Goal: Transaction & Acquisition: Obtain resource

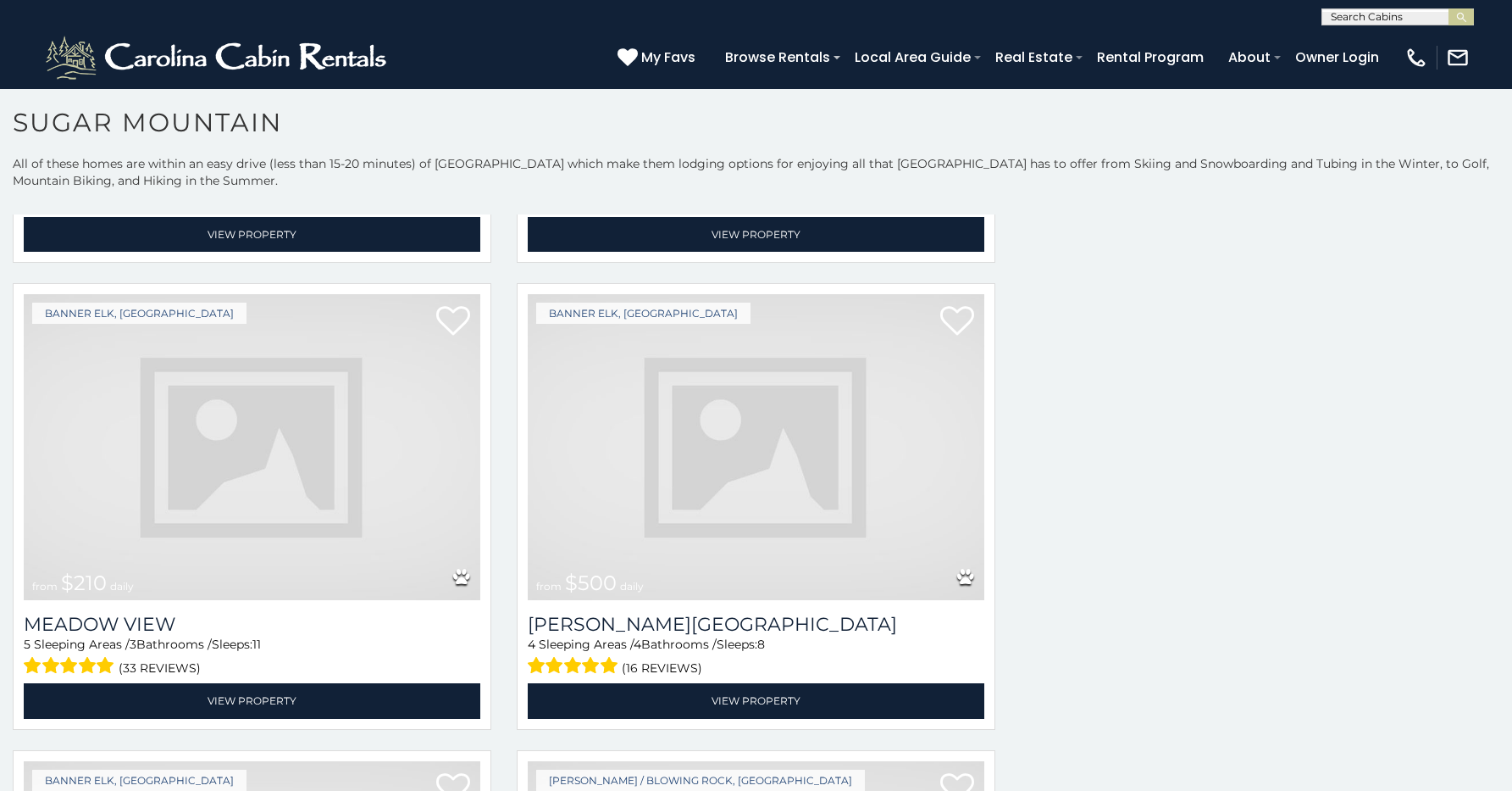
scroll to position [3583, 0]
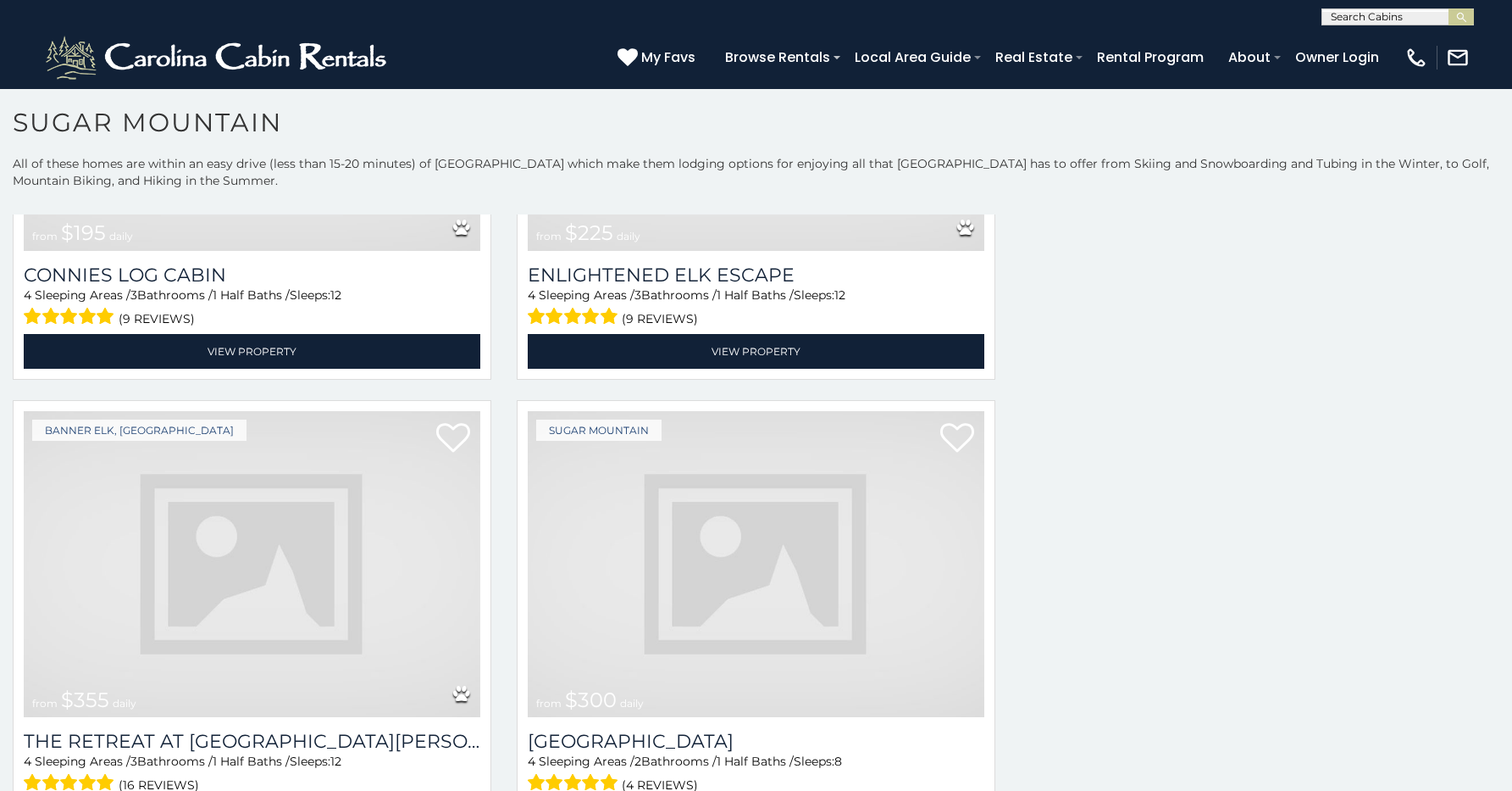
click at [640, 424] on img at bounding box center [756, 564] width 457 height 306
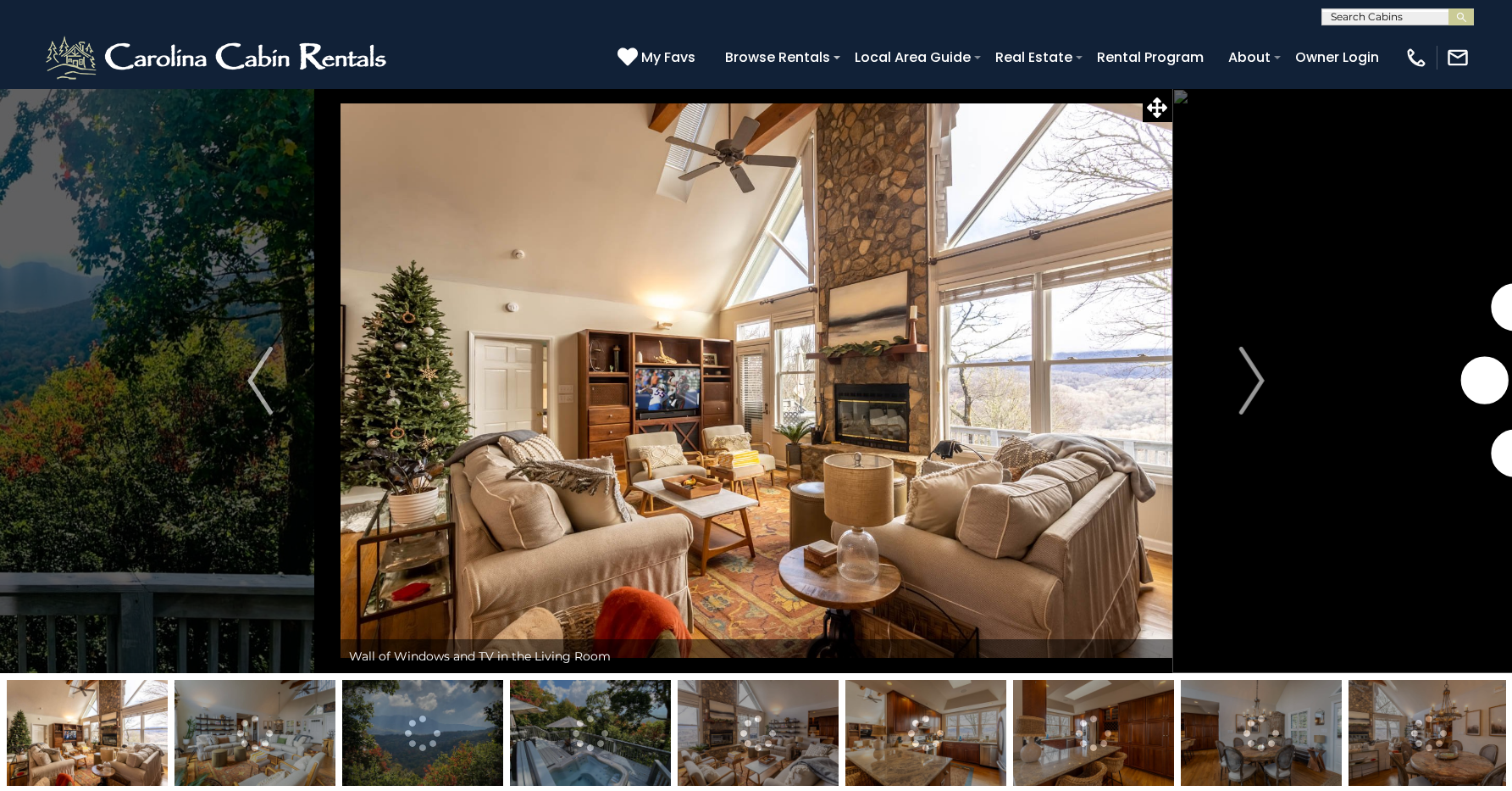
scroll to position [69, 0]
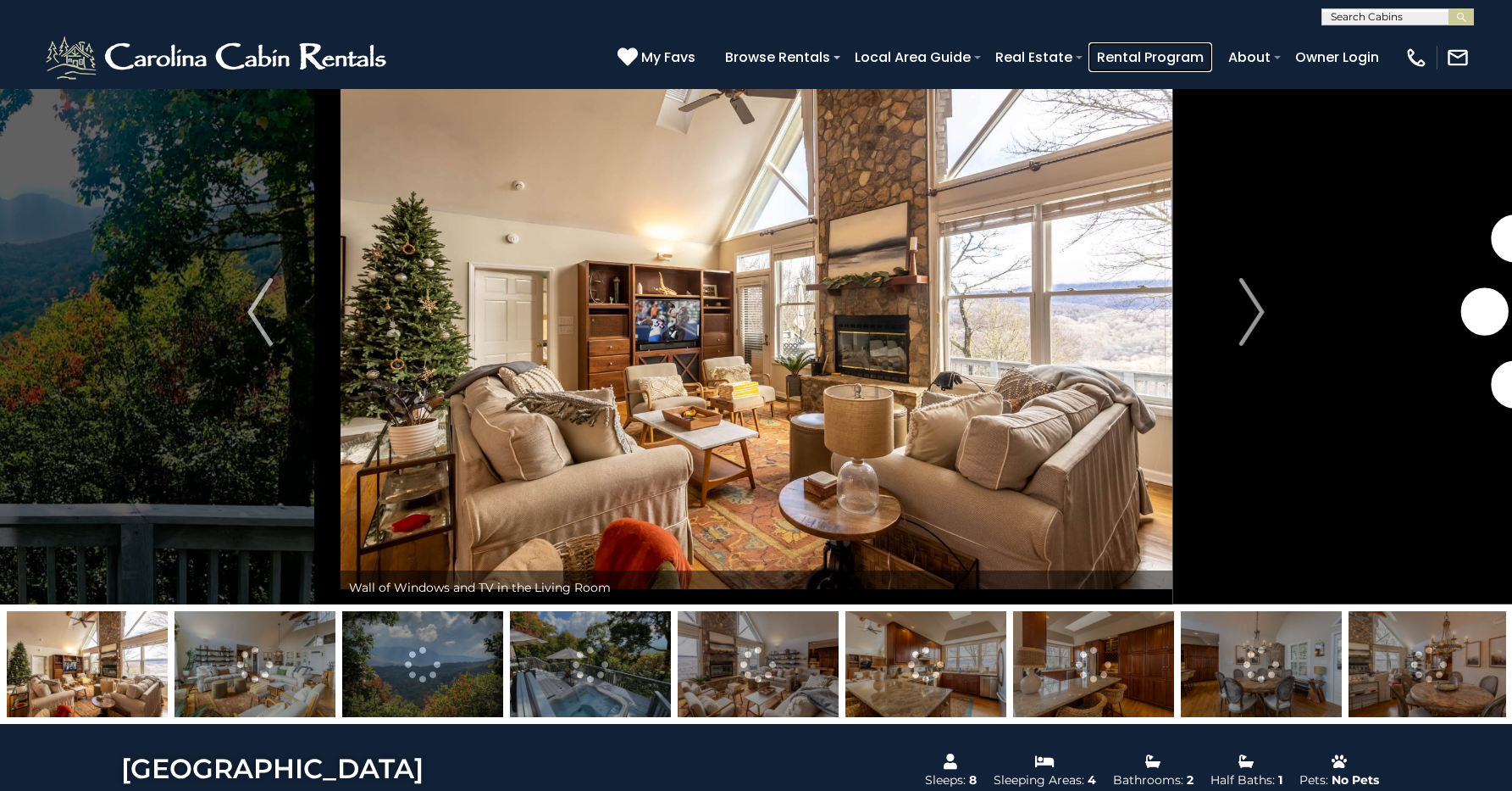
click at [1213, 62] on link "Rental Program" at bounding box center [1150, 57] width 124 height 29
